Goal: Information Seeking & Learning: Learn about a topic

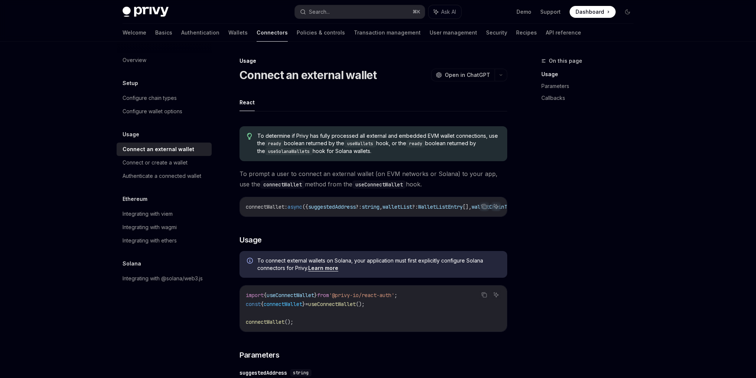
click at [388, 150] on span "To determine if Privy has fully processed all external and embedded EVM wallet …" at bounding box center [378, 143] width 243 height 23
click at [395, 149] on span "To determine if Privy has fully processed all external and embedded EVM wallet …" at bounding box center [378, 143] width 243 height 23
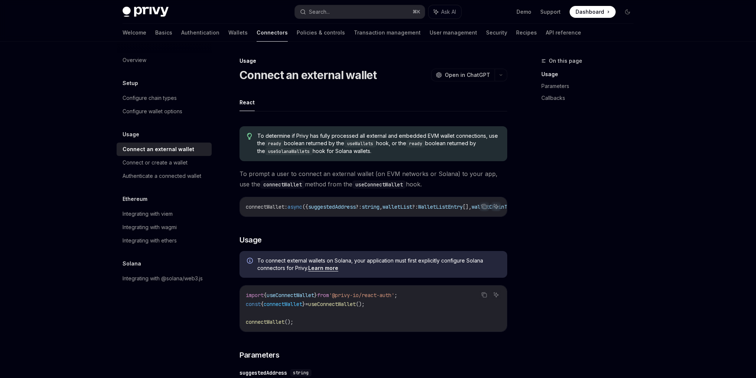
click at [395, 150] on span "To determine if Privy has fully processed all external and embedded EVM wallet …" at bounding box center [378, 143] width 243 height 23
click at [353, 17] on button "Search... ⌘ K" at bounding box center [360, 11] width 130 height 13
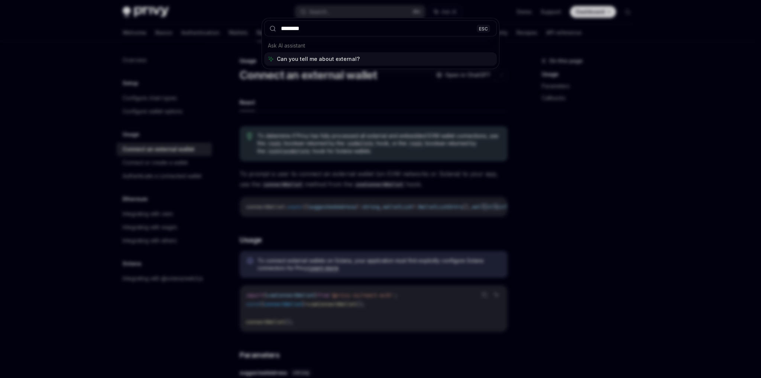
type input "********"
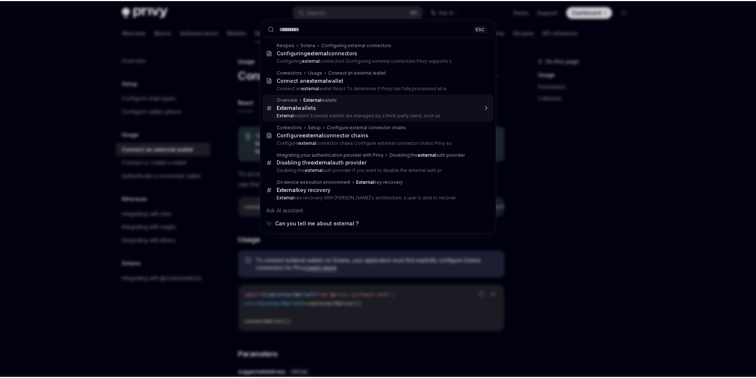
scroll to position [1072, 0]
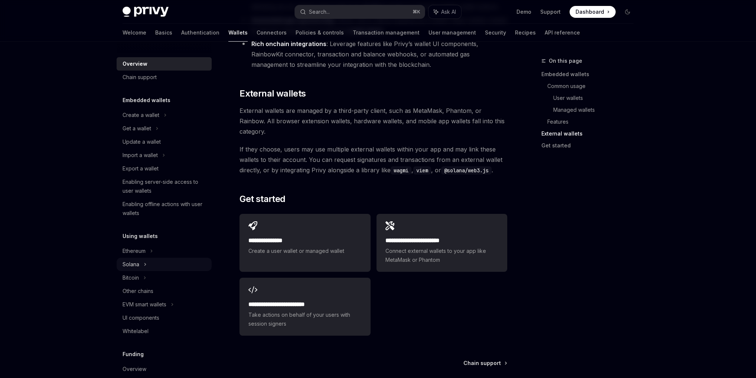
click at [135, 133] on div "Solana" at bounding box center [137, 128] width 29 height 9
type textarea "*"
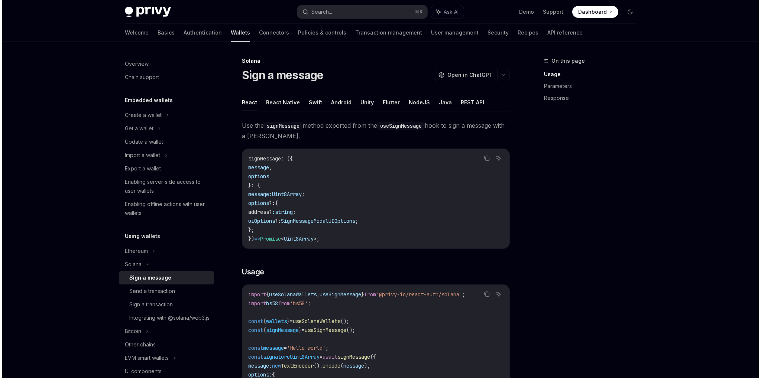
scroll to position [327, 0]
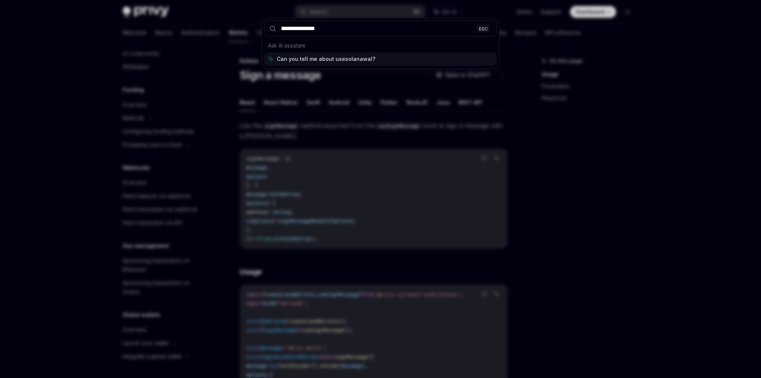
type input "**********"
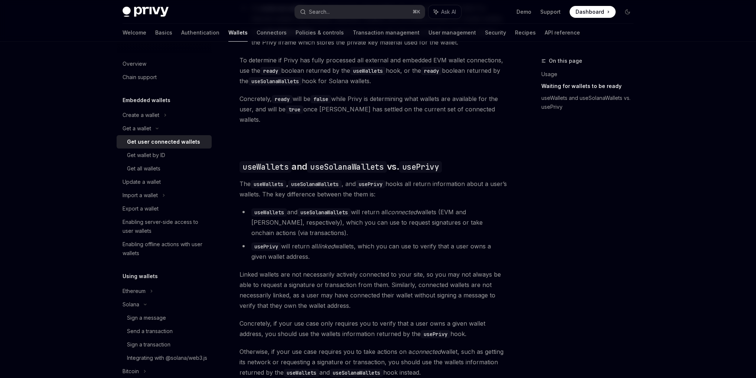
scroll to position [522, 0]
click at [437, 213] on li "useWallets and useSolanaWallets will return all connected wallets (EVM and Sola…" at bounding box center [374, 223] width 268 height 31
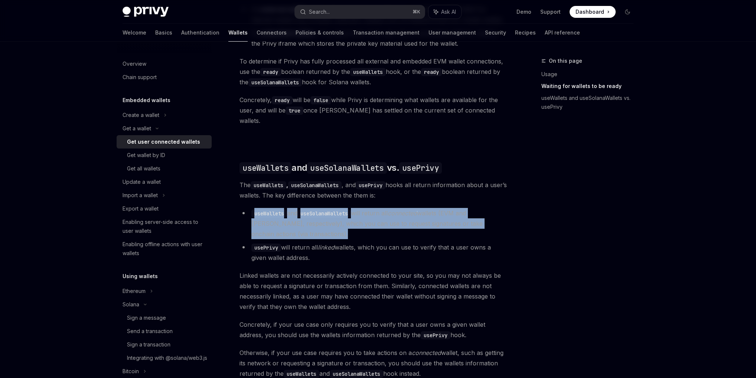
click at [437, 213] on li "useWallets and useSolanaWallets will return all connected wallets (EVM and Sola…" at bounding box center [374, 223] width 268 height 31
click at [425, 220] on li "useWallets and useSolanaWallets will return all connected wallets (EVM and Sola…" at bounding box center [374, 223] width 268 height 31
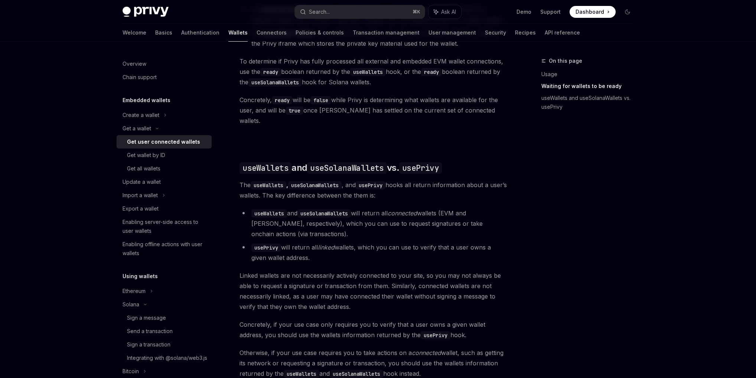
click at [425, 248] on li "usePrivy will return all linked wallets, which you can use to verify that a use…" at bounding box center [374, 252] width 268 height 21
click at [426, 248] on li "usePrivy will return all linked wallets, which you can use to verify that a use…" at bounding box center [374, 252] width 268 height 21
click at [436, 243] on li "usePrivy will return all linked wallets, which you can use to verify that a use…" at bounding box center [374, 252] width 268 height 21
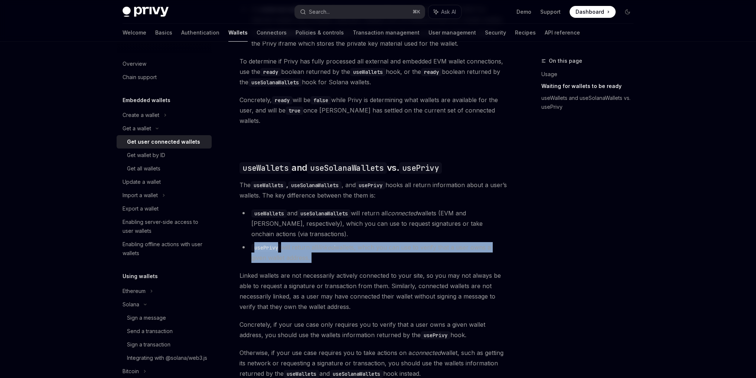
click at [436, 243] on li "usePrivy will return all linked wallets, which you can use to verify that a use…" at bounding box center [374, 252] width 268 height 21
click at [429, 250] on li "usePrivy will return all linked wallets, which you can use to verify that a use…" at bounding box center [374, 252] width 268 height 21
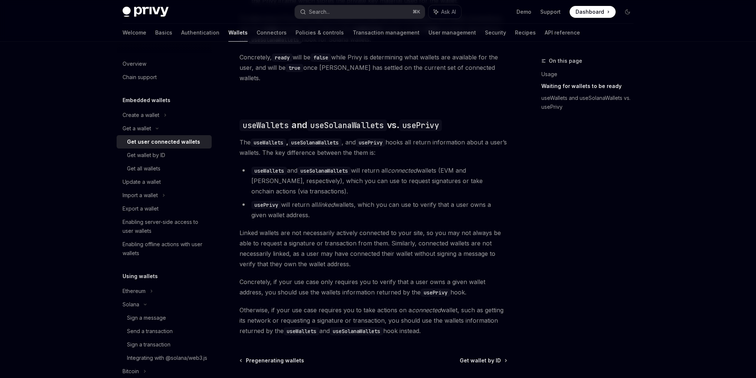
scroll to position [581, 0]
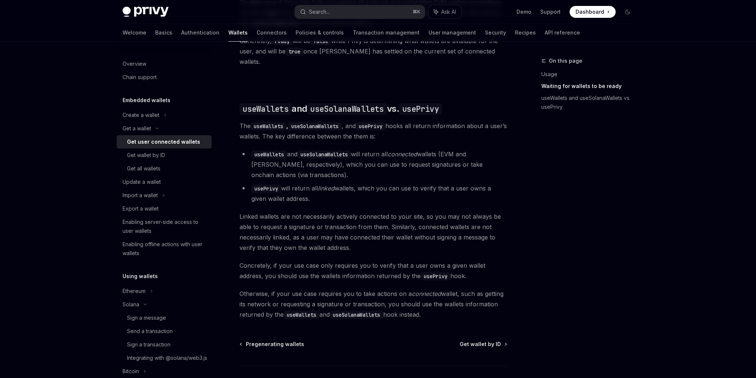
click at [337, 150] on code "useSolanaWallets" at bounding box center [325, 154] width 54 height 8
click at [338, 150] on code "useSolanaWallets" at bounding box center [325, 154] width 54 height 8
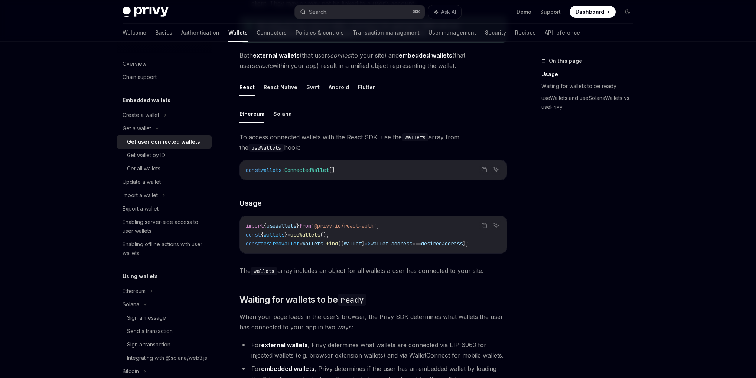
scroll to position [182, 0]
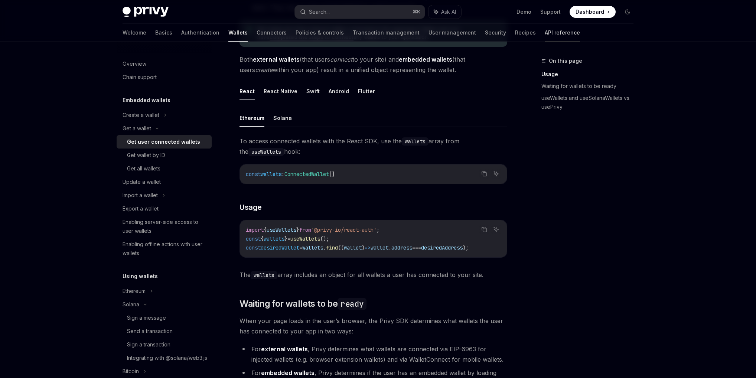
click at [545, 31] on link "API reference" at bounding box center [562, 33] width 35 height 18
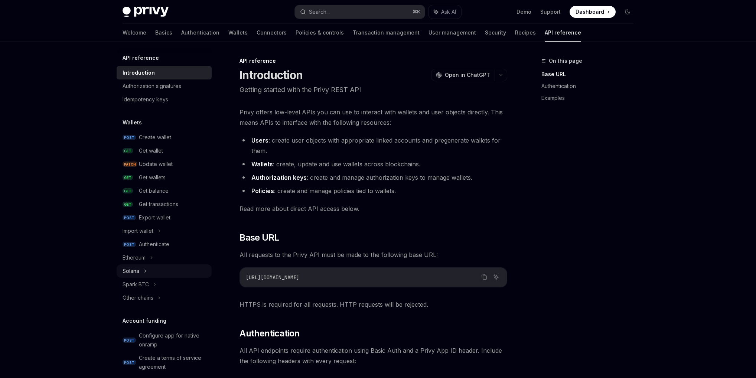
click at [142, 266] on div "Solana" at bounding box center [164, 271] width 95 height 13
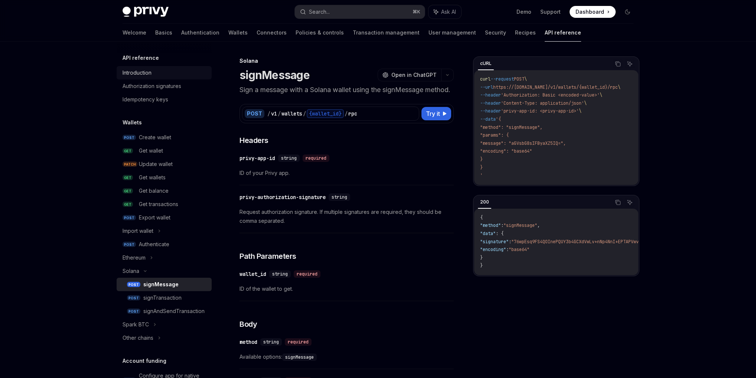
click at [140, 74] on div "Introduction" at bounding box center [137, 72] width 29 height 9
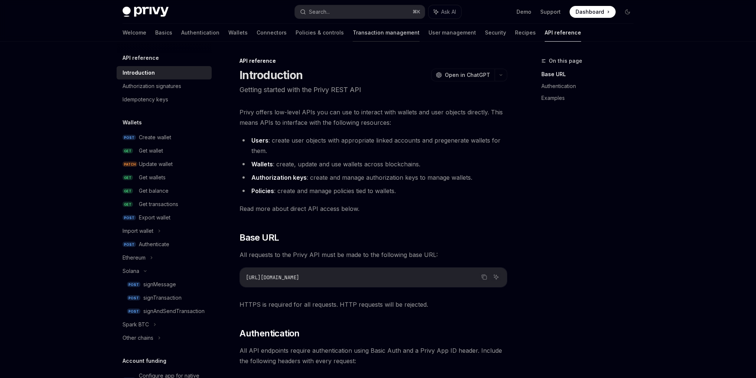
type textarea "*"
click at [387, 15] on button "Search... ⌘ K" at bounding box center [360, 11] width 130 height 13
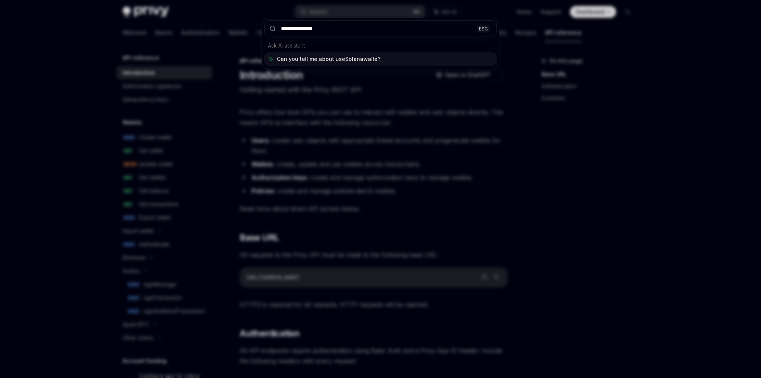
type input "**********"
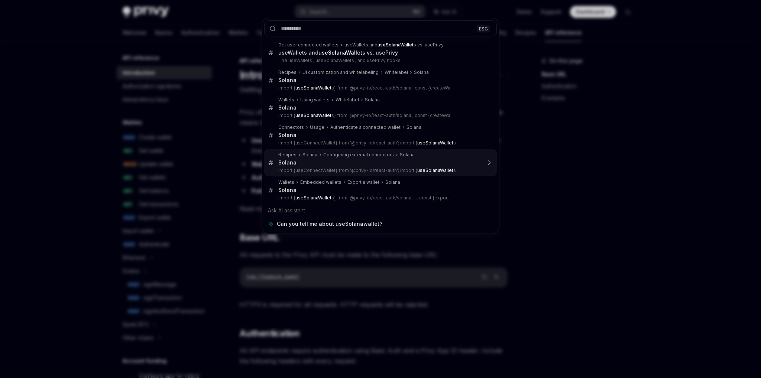
type textarea "*"
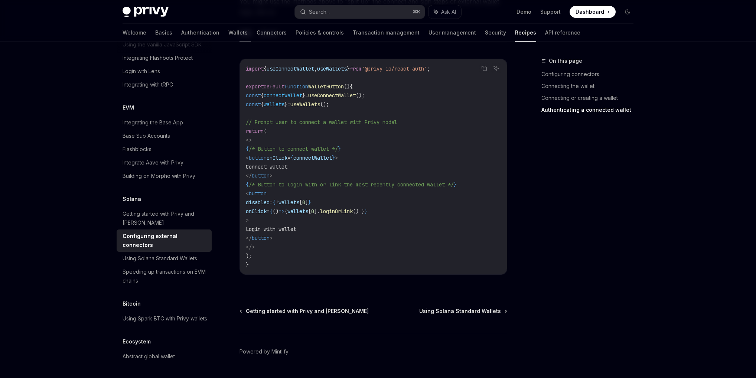
scroll to position [1718, 0]
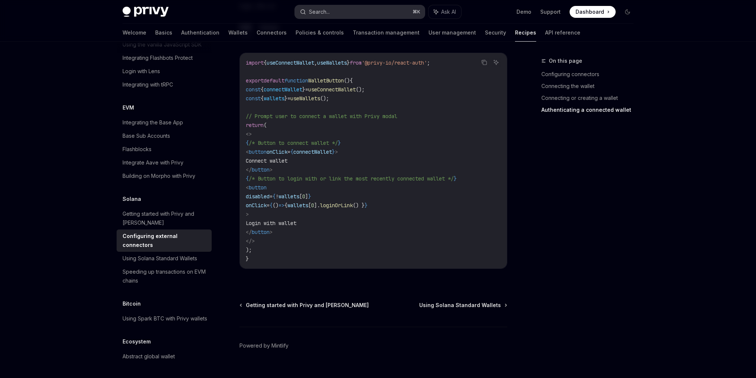
click at [391, 8] on button "Search... ⌘ K" at bounding box center [360, 11] width 130 height 13
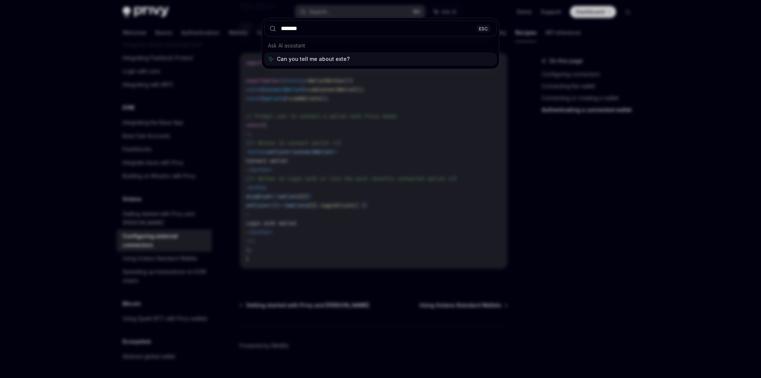
type input "********"
